Goal: Task Accomplishment & Management: Use online tool/utility

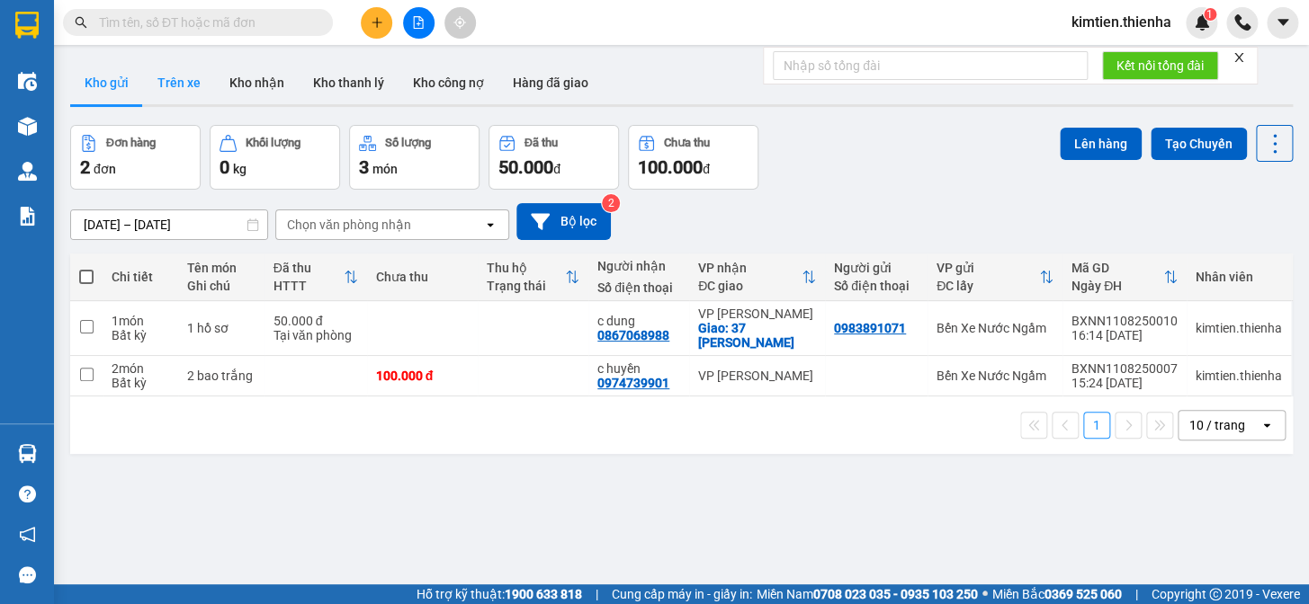
click at [183, 93] on button "Trên xe" at bounding box center [179, 82] width 72 height 43
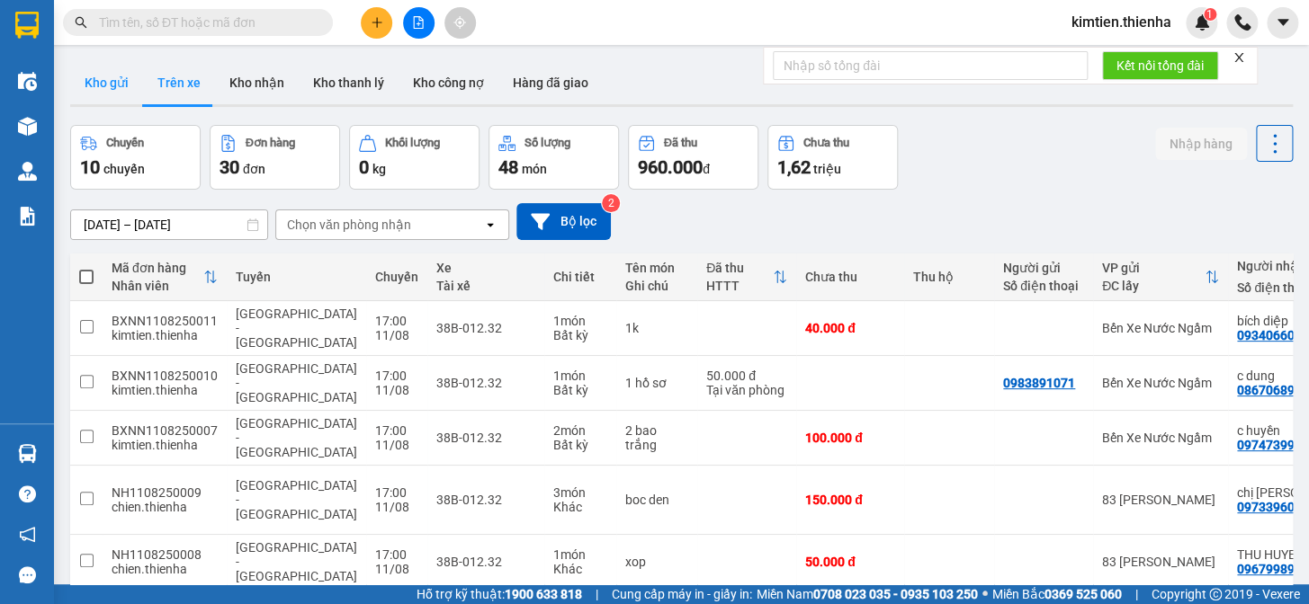
click at [112, 90] on button "Kho gửi" at bounding box center [106, 82] width 73 height 43
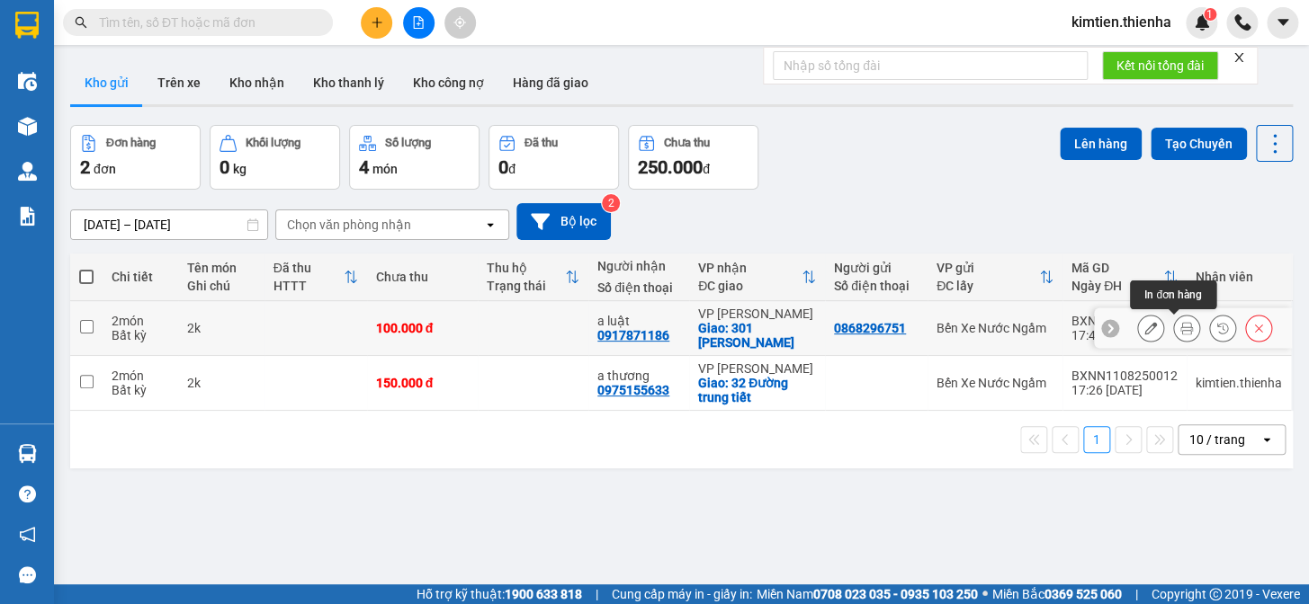
click at [1180, 326] on icon at bounding box center [1186, 328] width 13 height 13
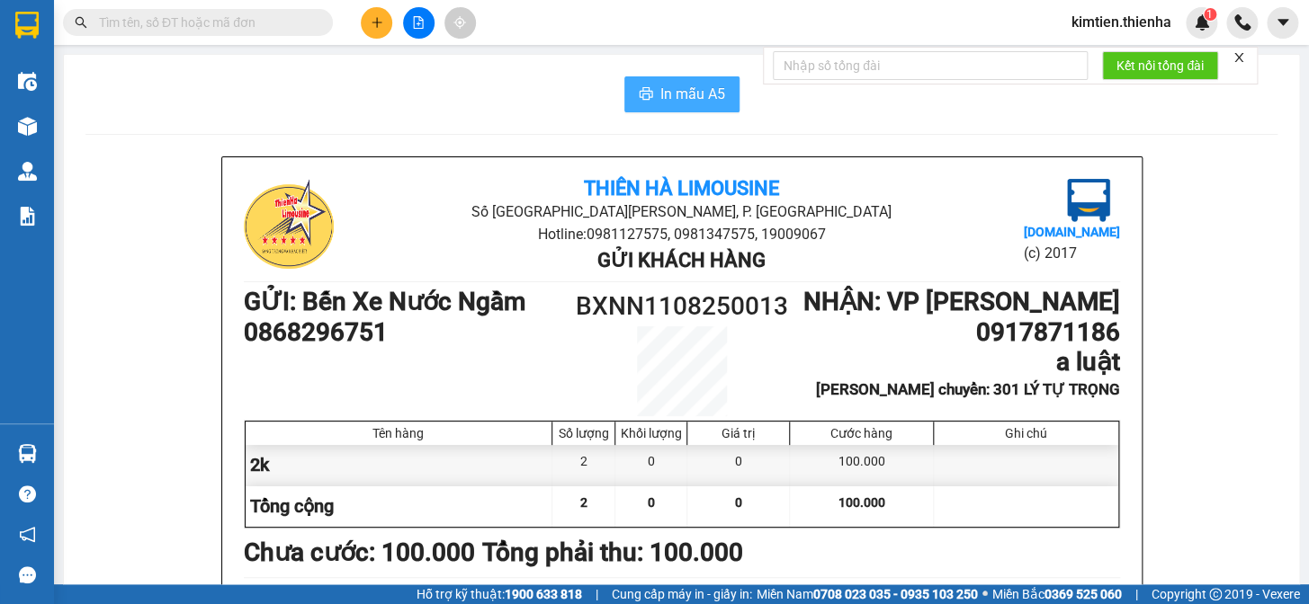
click at [683, 85] on span "In mẫu A5" at bounding box center [692, 94] width 65 height 22
